Goal: Information Seeking & Learning: Learn about a topic

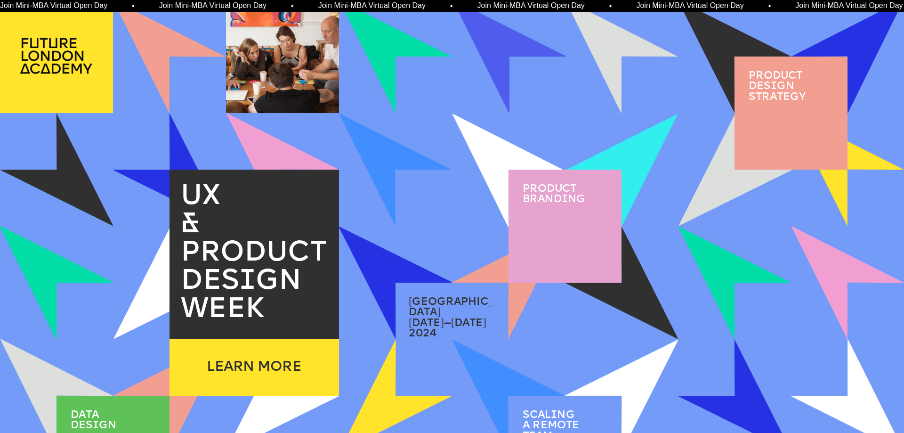
click at [555, 202] on span "Product brand i ng" at bounding box center [554, 194] width 63 height 21
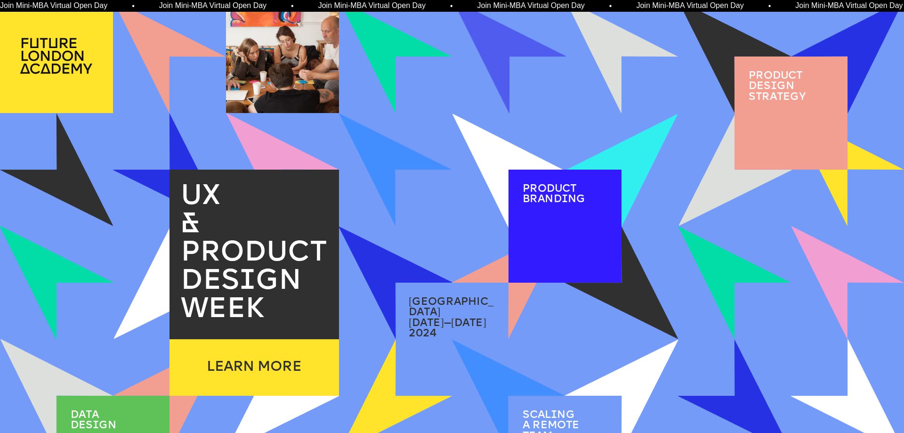
click at [451, 299] on span "[GEOGRAPHIC_DATA]" at bounding box center [451, 307] width 85 height 21
click at [412, 185] on img at bounding box center [395, 169] width 113 height 113
drag, startPoint x: 412, startPoint y: 185, endPoint x: 545, endPoint y: 133, distance: 142.8
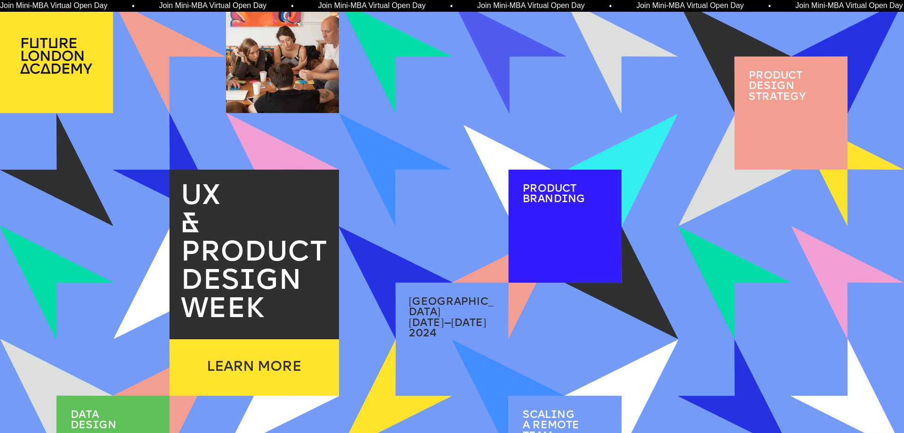
click at [0, 0] on div at bounding box center [0, 0] width 0 height 0
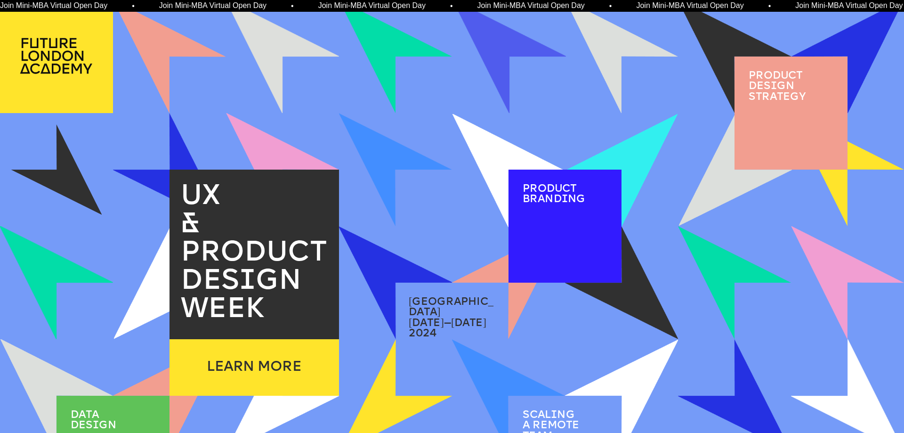
click at [37, 170] on img at bounding box center [56, 169] width 90 height 90
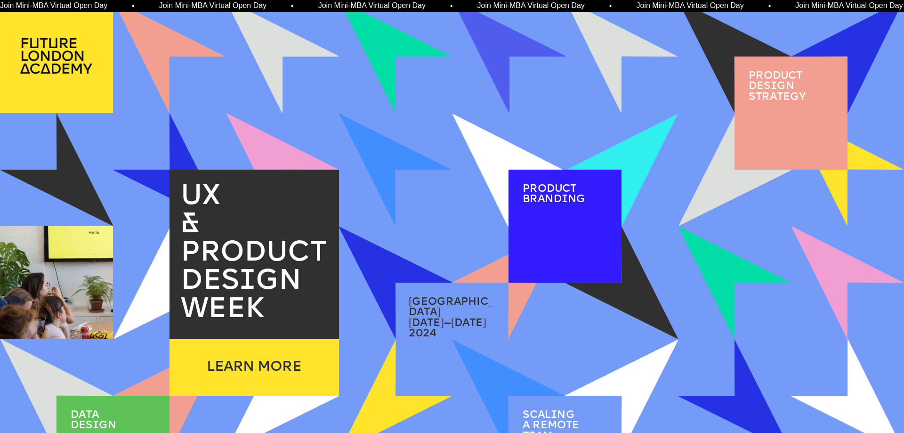
click at [40, 275] on div at bounding box center [56, 282] width 113 height 113
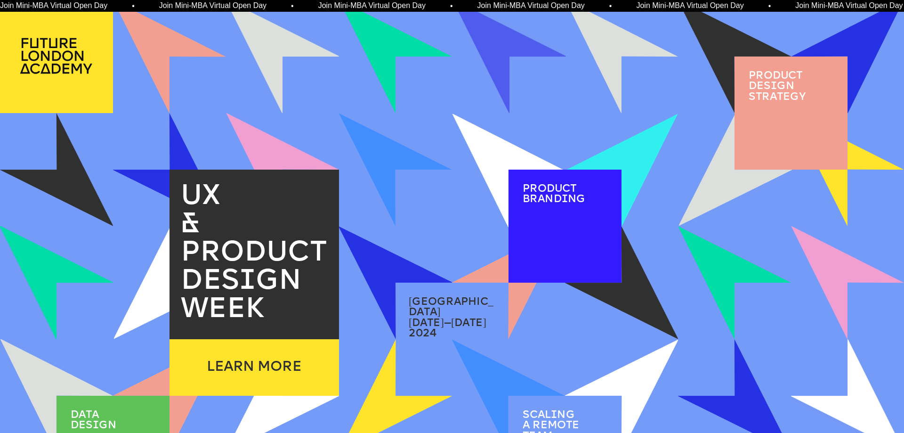
click at [40, 275] on div at bounding box center [56, 282] width 113 height 113
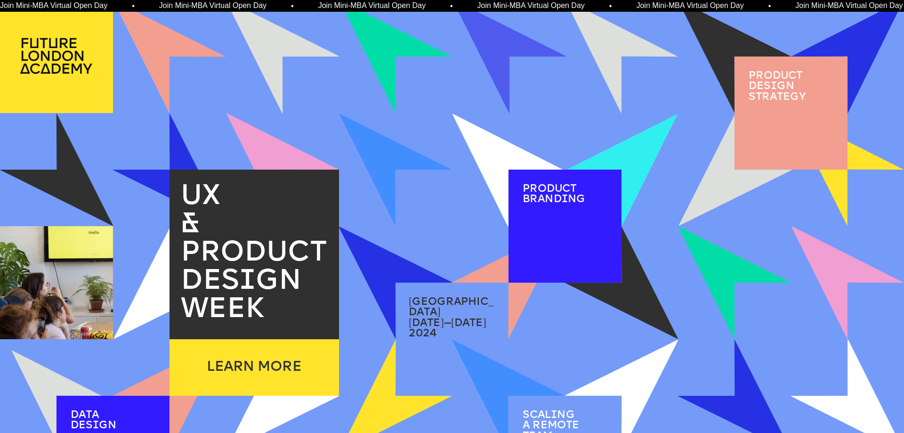
click at [47, 382] on img at bounding box center [56, 395] width 90 height 90
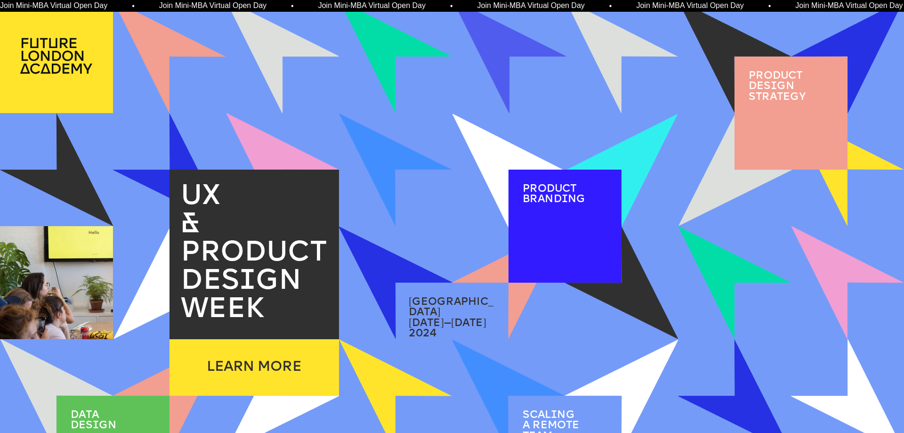
click at [384, 425] on img at bounding box center [395, 395] width 113 height 113
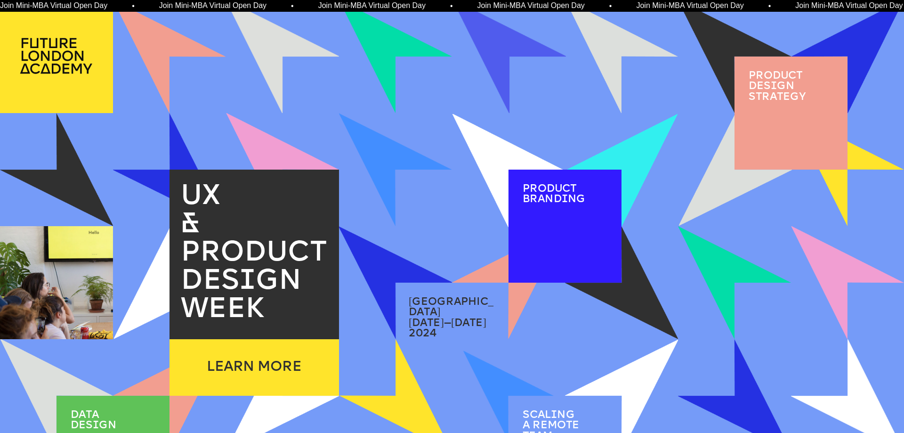
click at [509, 380] on img at bounding box center [508, 395] width 90 height 90
click at [742, 400] on img at bounding box center [734, 395] width 90 height 90
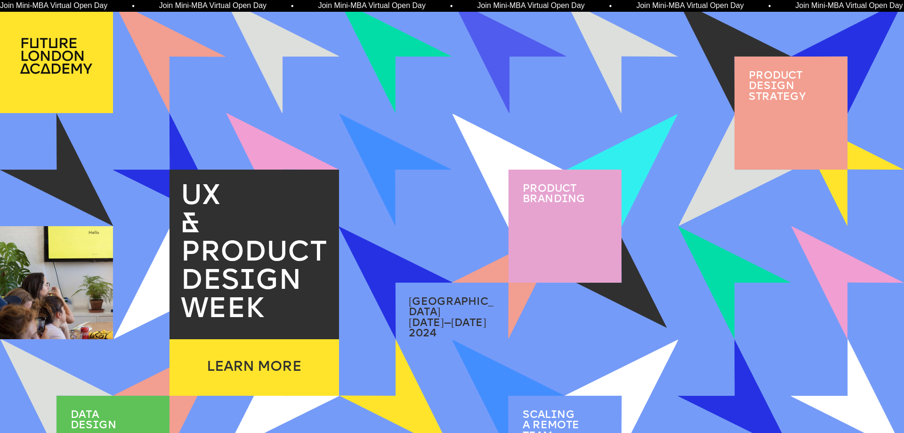
click at [634, 289] on img at bounding box center [621, 282] width 90 height 90
click at [723, 197] on img at bounding box center [735, 169] width 113 height 113
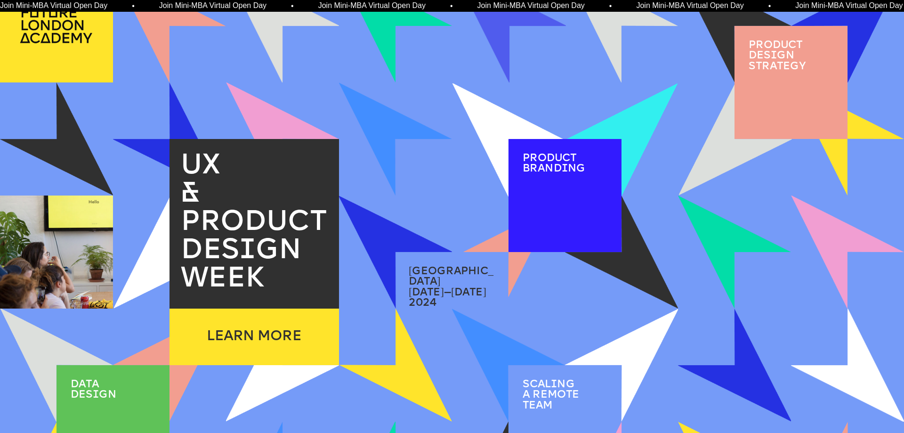
scroll to position [47, 0]
